Goal: Information Seeking & Learning: Learn about a topic

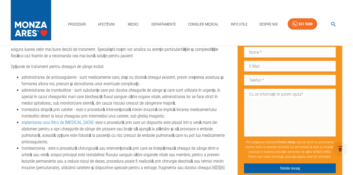
scroll to position [854, 0]
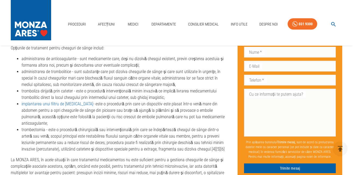
click at [83, 127] on li "trombectomia - este o procedură chirurgicală sau intervențională prin care se î…" at bounding box center [126, 140] width 208 height 26
click at [83, 128] on li "trombectomia - este o procedură chirurgicală sau intervențională prin care se î…" at bounding box center [126, 140] width 208 height 26
click at [79, 132] on li "trombectomia - este o procedură chirurgicală sau intervențională prin care se î…" at bounding box center [126, 140] width 208 height 26
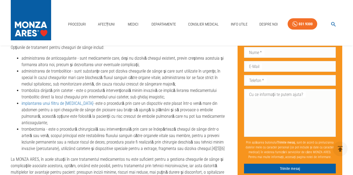
click at [241, 10] on div "Proceduri Afecțiuni Medici Departamente Consilier Medical Info Utile Despre Noi…" at bounding box center [176, 23] width 353 height 46
click at [161, 79] on li "administrarea de trombolitice - sunt substanțe care pot dizolva cheagurile de s…" at bounding box center [126, 77] width 208 height 19
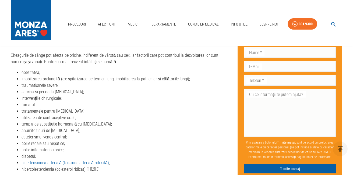
scroll to position [446, 0]
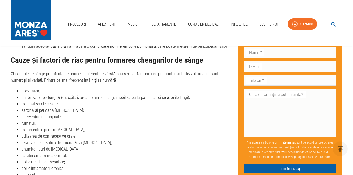
click at [148, 94] on li "imobilizarea prelungită (ex: spitalizarea pe termen lung, imobilizarea la pat, …" at bounding box center [126, 97] width 208 height 6
click at [168, 94] on li "imobilizarea prelungită (ex: spitalizarea pe termen lung, imobilizarea la pat, …" at bounding box center [126, 97] width 208 height 6
click at [132, 94] on li "imobilizarea prelungită (ex: spitalizarea pe termen lung, imobilizarea la pat, …" at bounding box center [126, 97] width 208 height 6
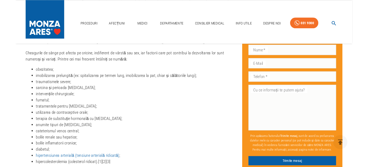
scroll to position [483, 0]
